Goal: Task Accomplishment & Management: Manage account settings

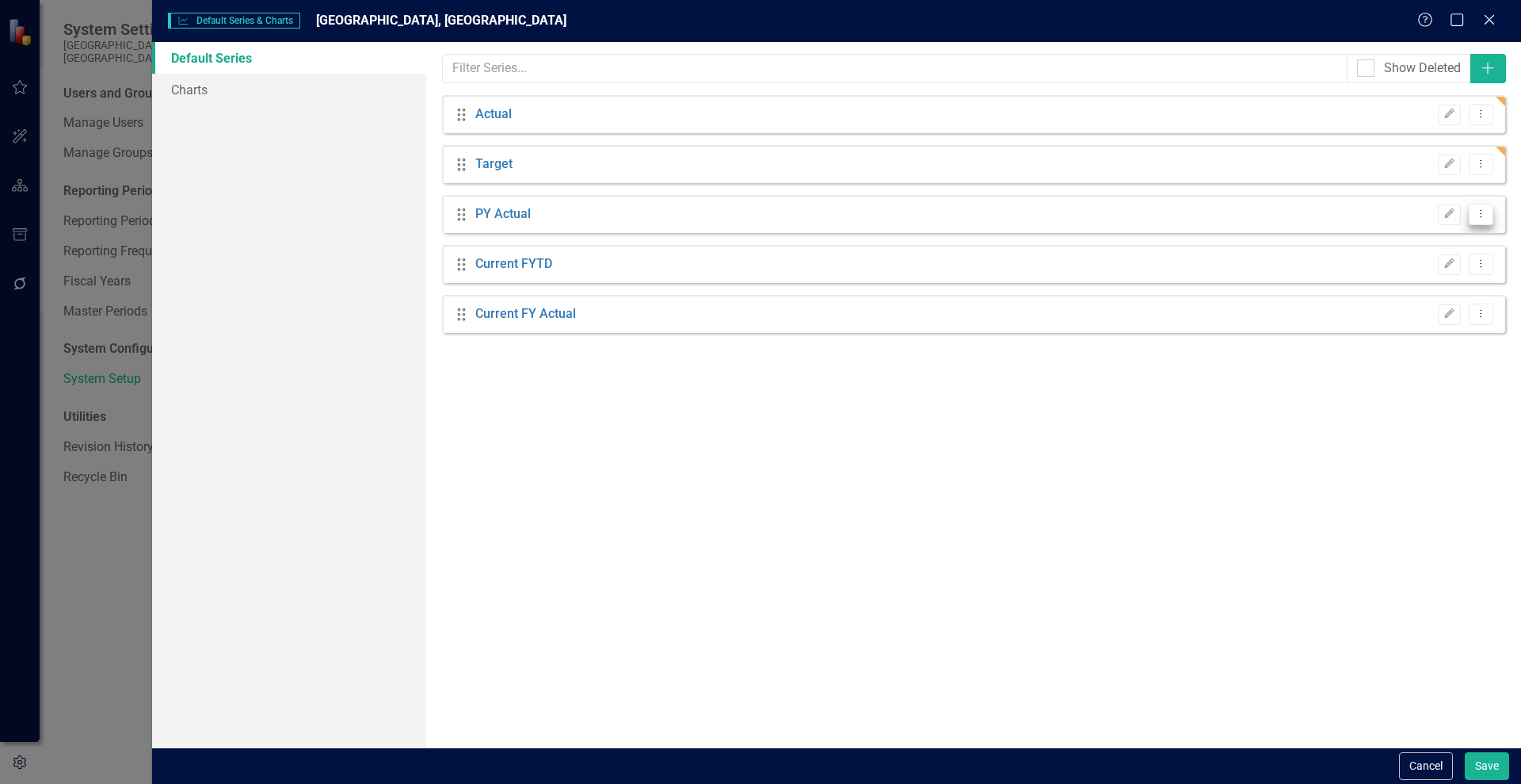
click at [1479, 208] on icon "Dropdown Menu" at bounding box center [1481, 213] width 13 height 10
click at [1344, 305] on icon "Trash" at bounding box center [1336, 298] width 16 height 12
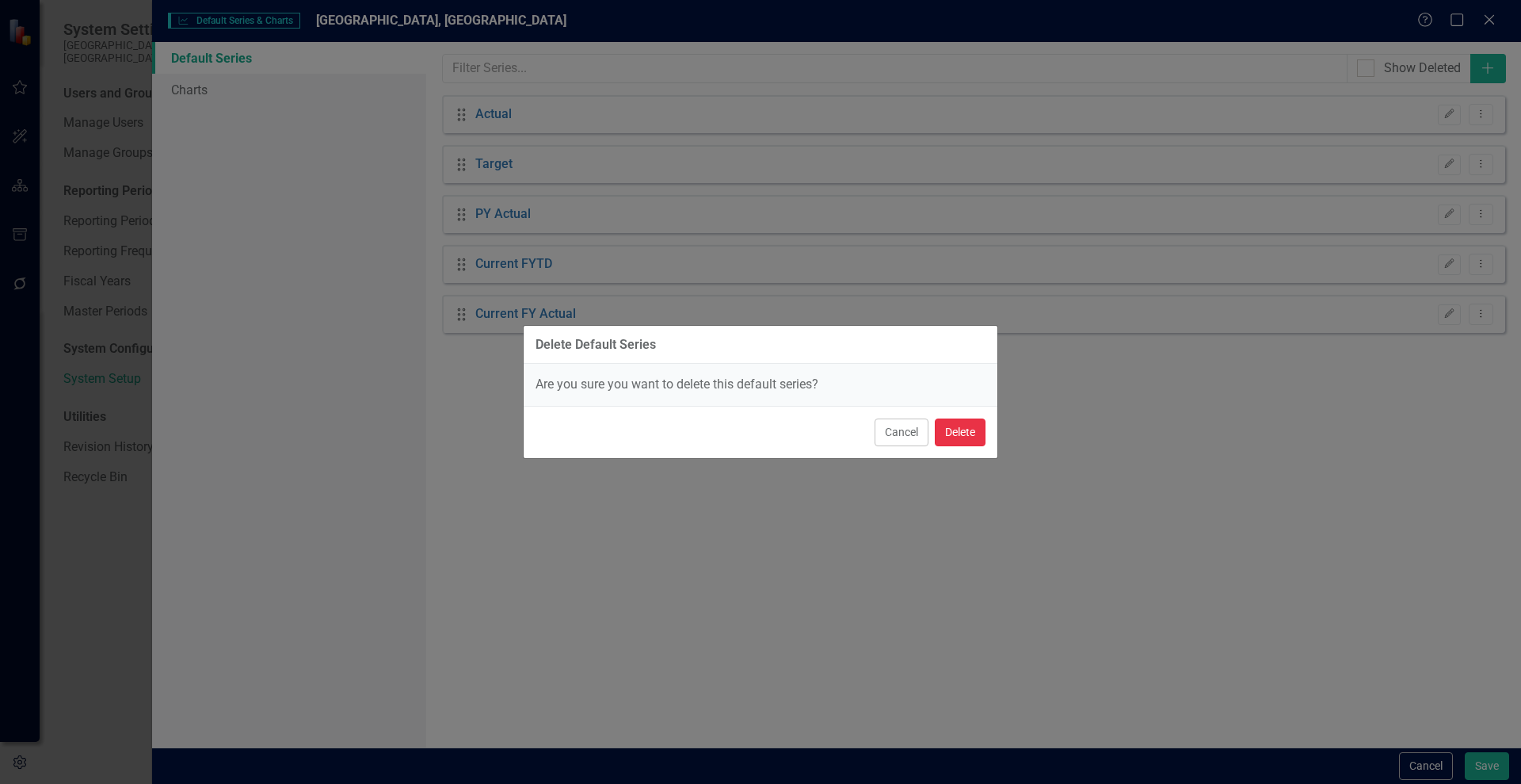
click at [970, 428] on button "Delete" at bounding box center [961, 431] width 51 height 27
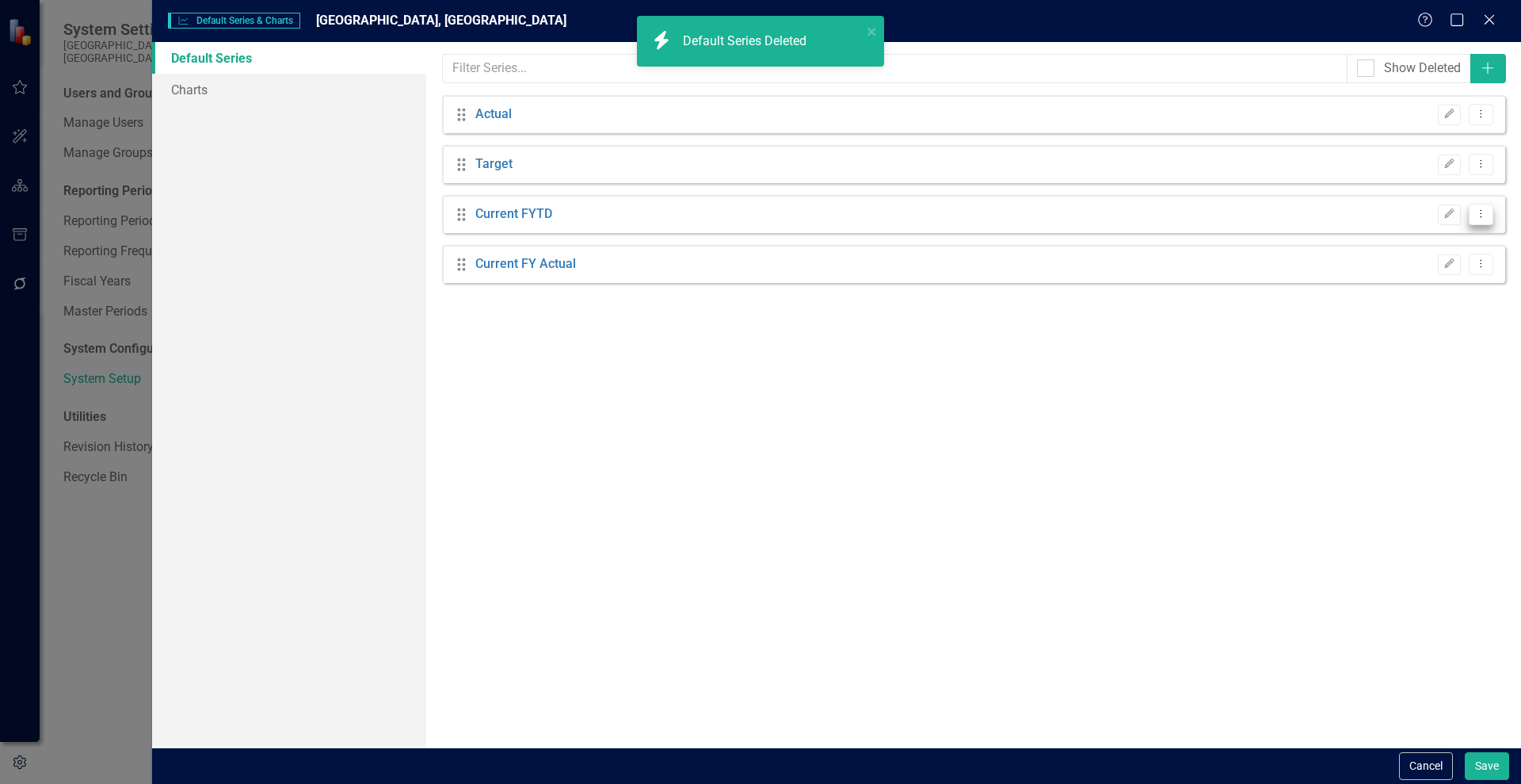
click at [1479, 214] on icon "Dropdown Menu" at bounding box center [1481, 213] width 13 height 10
click at [1392, 296] on link "Trash Delete Default Series" at bounding box center [1407, 299] width 173 height 29
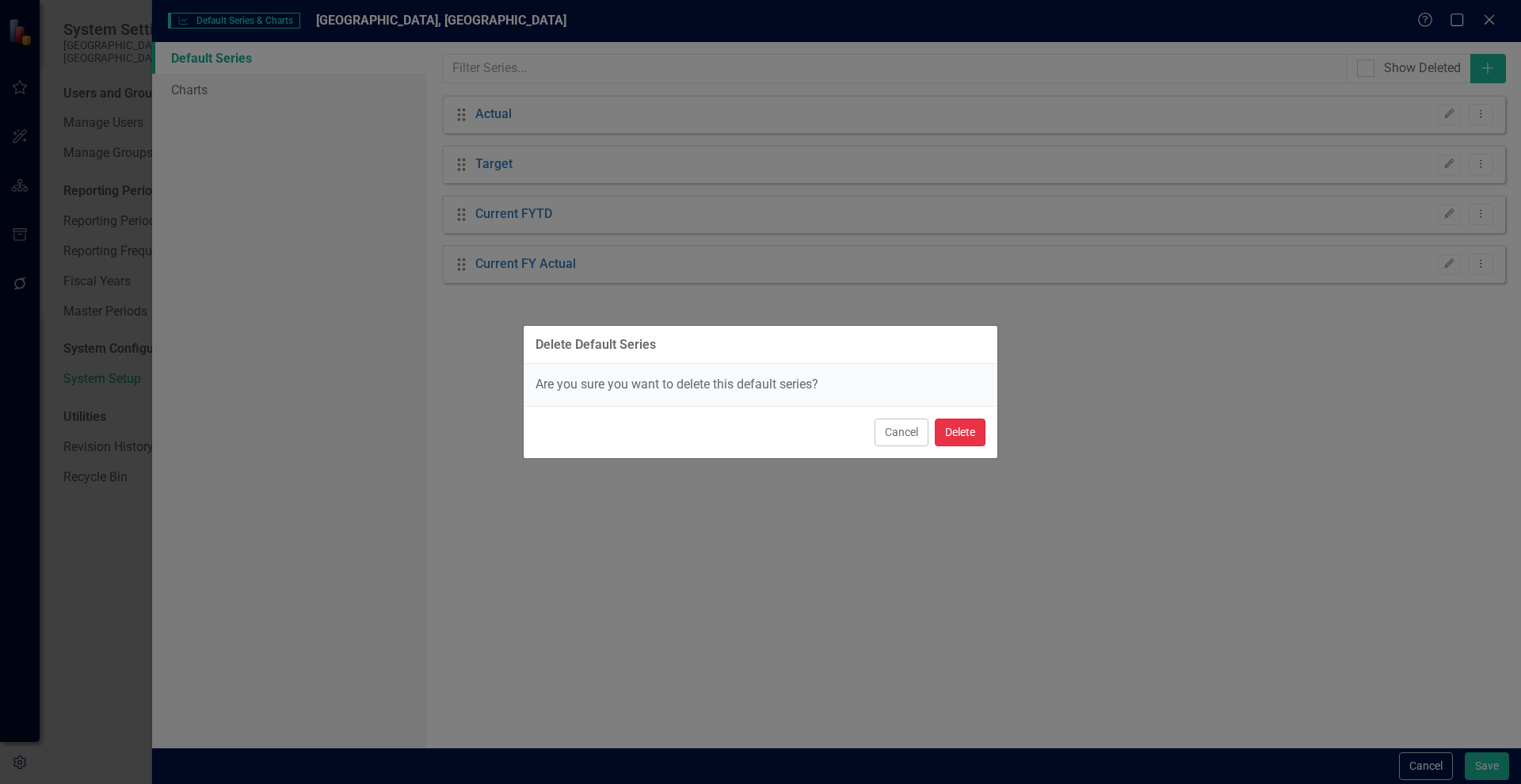
click at [972, 428] on button "Delete" at bounding box center [961, 431] width 51 height 27
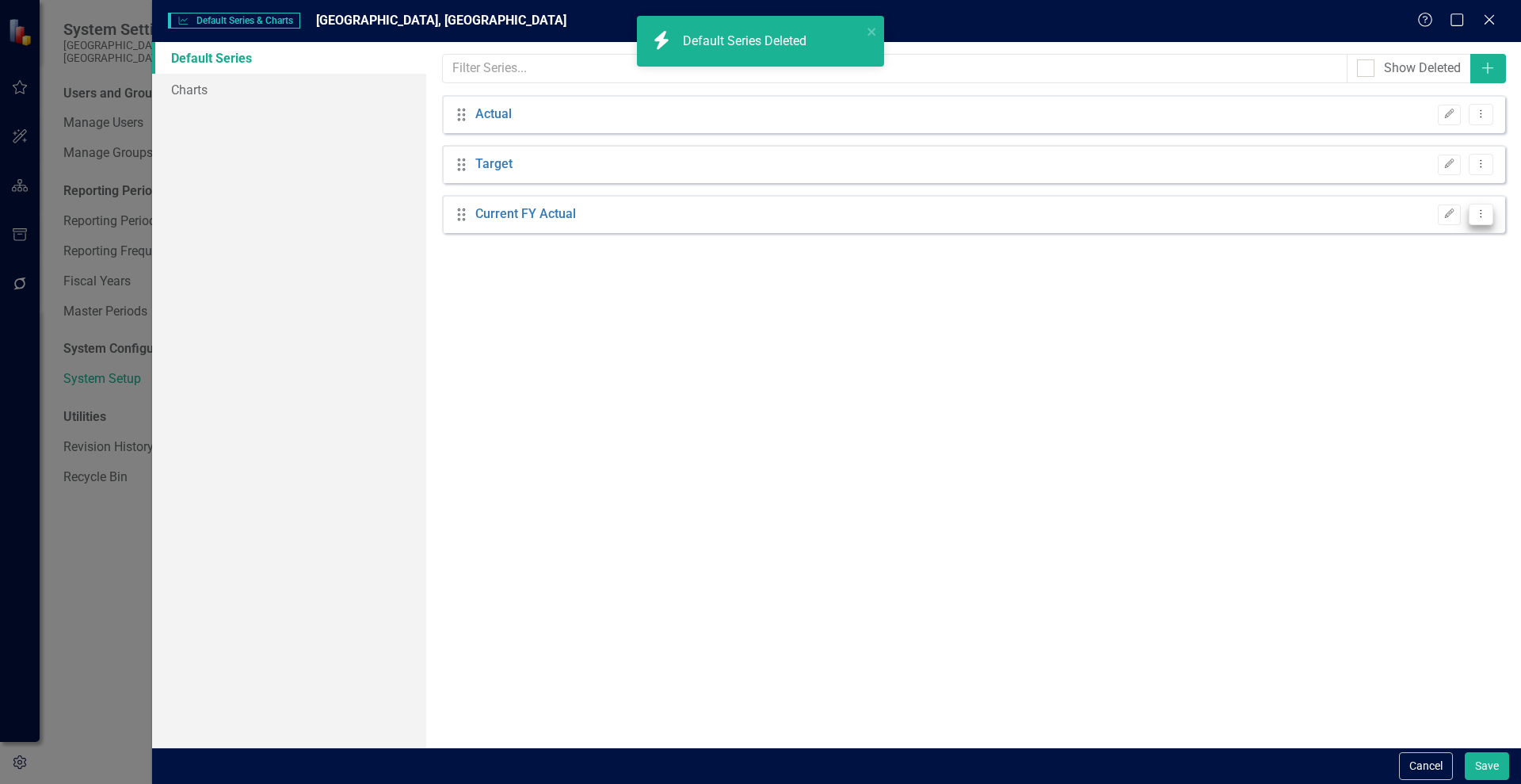
click at [1484, 209] on icon "Dropdown Menu" at bounding box center [1481, 213] width 13 height 10
click at [1370, 292] on link "Trash Delete Default Series" at bounding box center [1407, 299] width 173 height 29
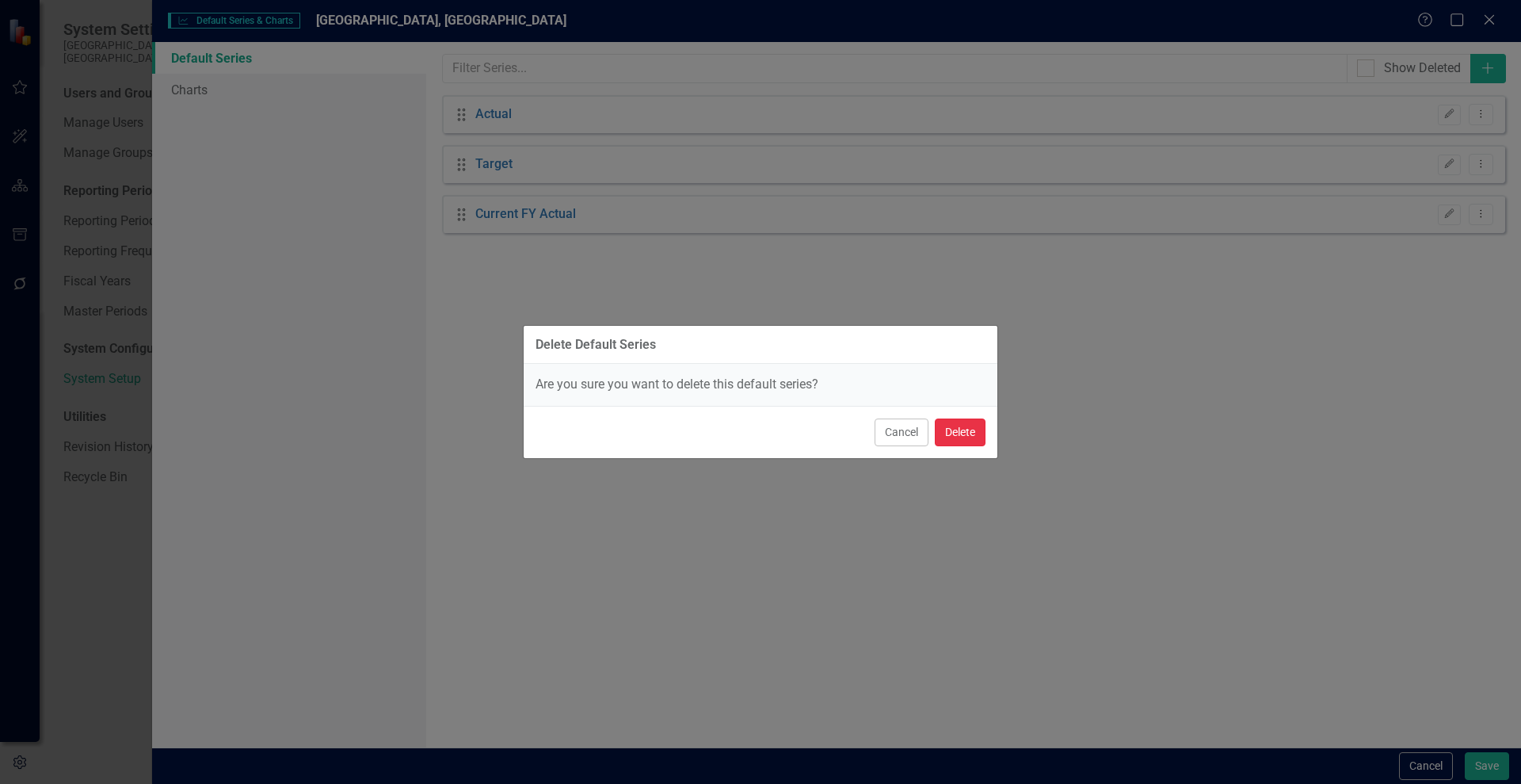
click at [946, 437] on button "Delete" at bounding box center [961, 431] width 51 height 27
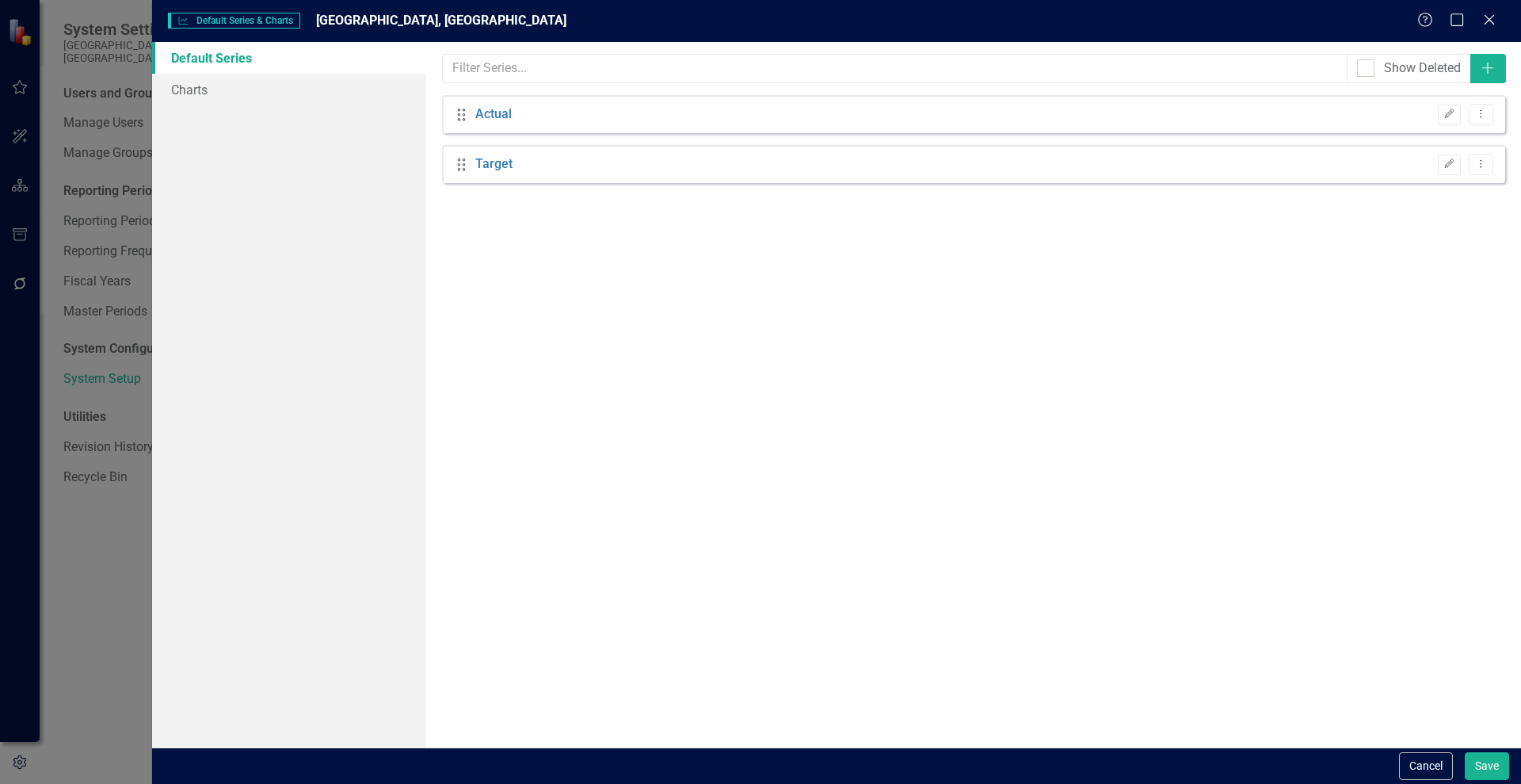
click at [1489, 749] on div "Cancel Save" at bounding box center [837, 765] width 1370 height 37
click at [1486, 766] on button "Save" at bounding box center [1487, 765] width 44 height 27
